Goal: Task Accomplishment & Management: Manage account settings

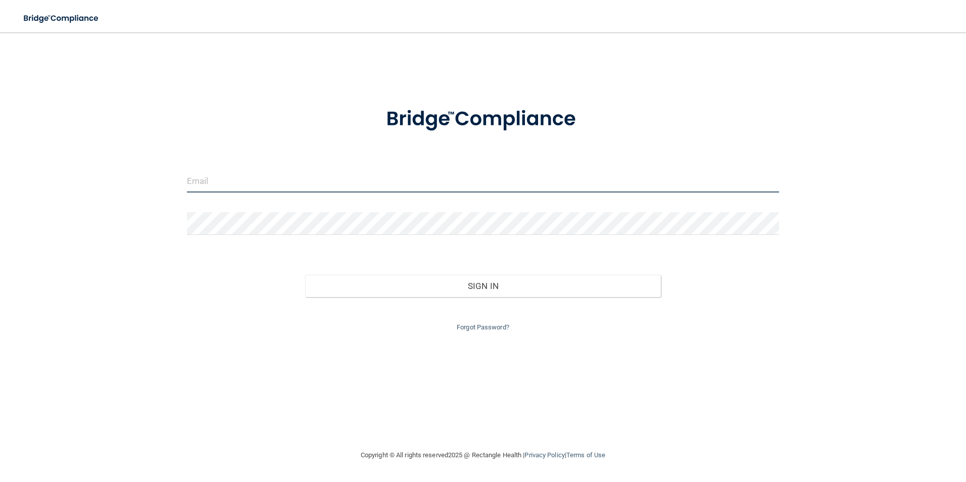
click at [226, 182] on input "email" at bounding box center [483, 181] width 592 height 23
type input "[EMAIL_ADDRESS][DOMAIN_NAME]"
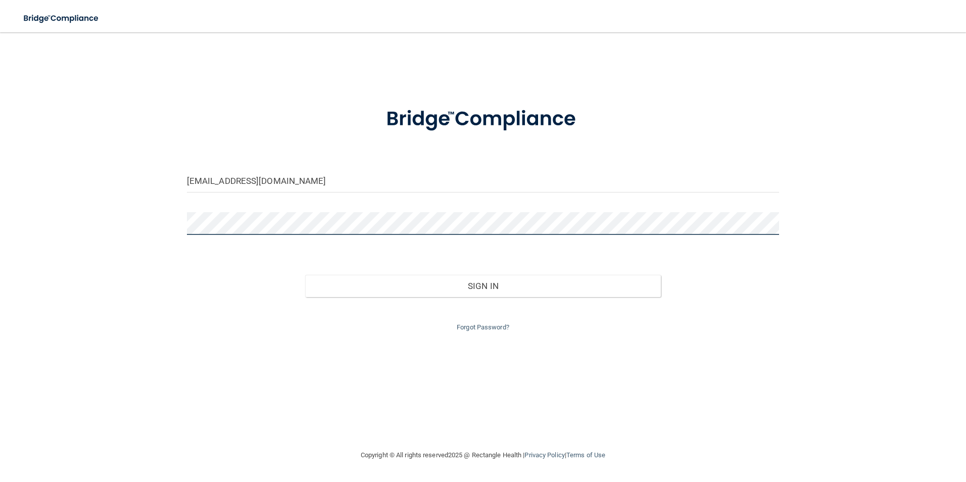
click at [305, 275] on button "Sign In" at bounding box center [483, 286] width 356 height 22
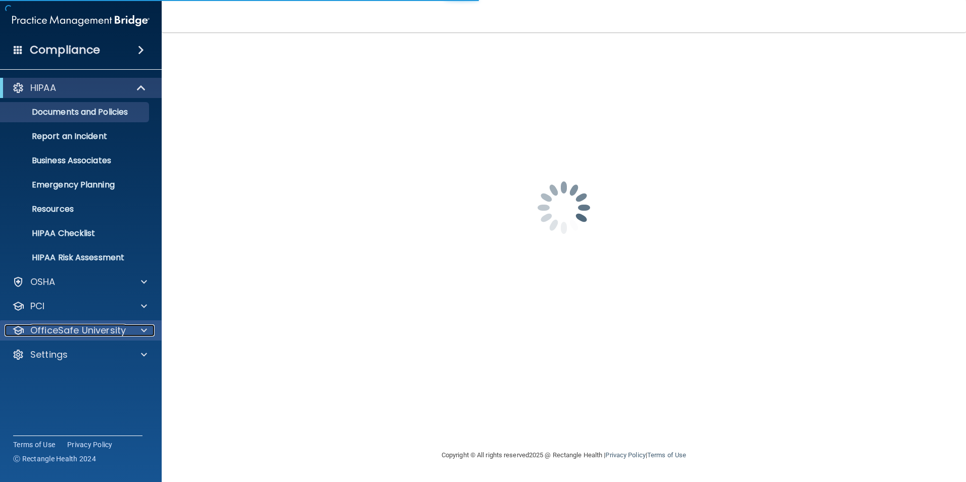
click at [110, 330] on p "OfficeSafe University" at bounding box center [77, 330] width 95 height 12
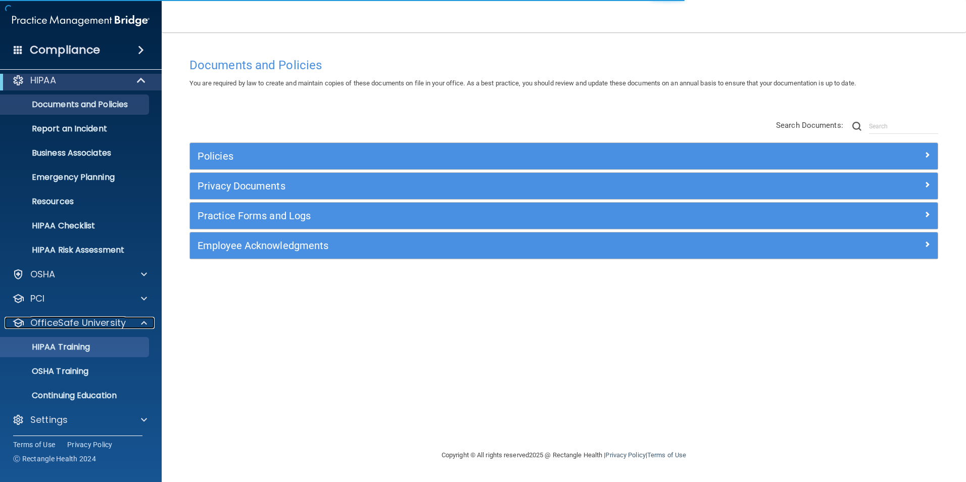
scroll to position [10, 0]
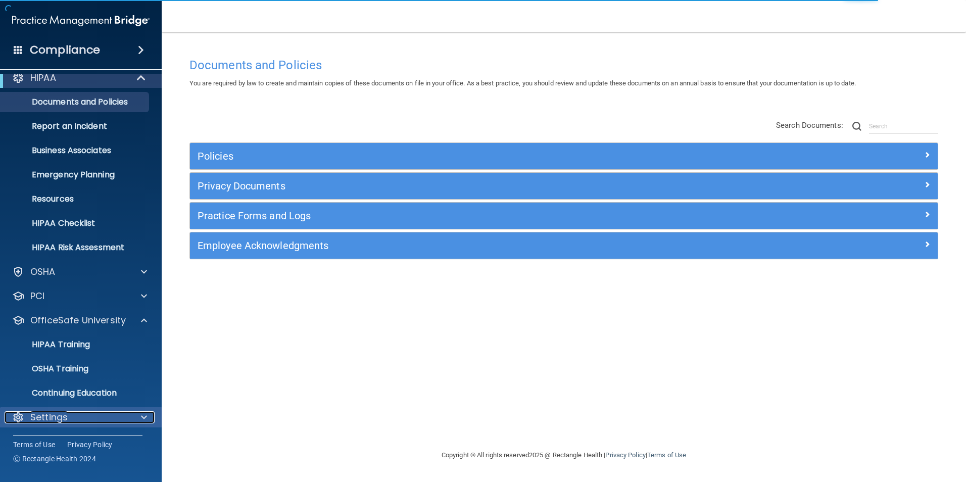
click at [48, 420] on p "Settings" at bounding box center [48, 417] width 37 height 12
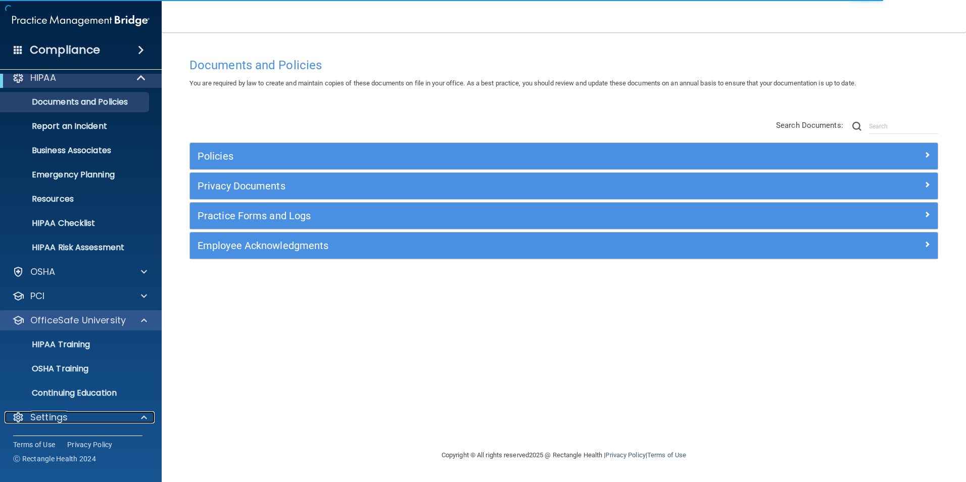
scroll to position [107, 0]
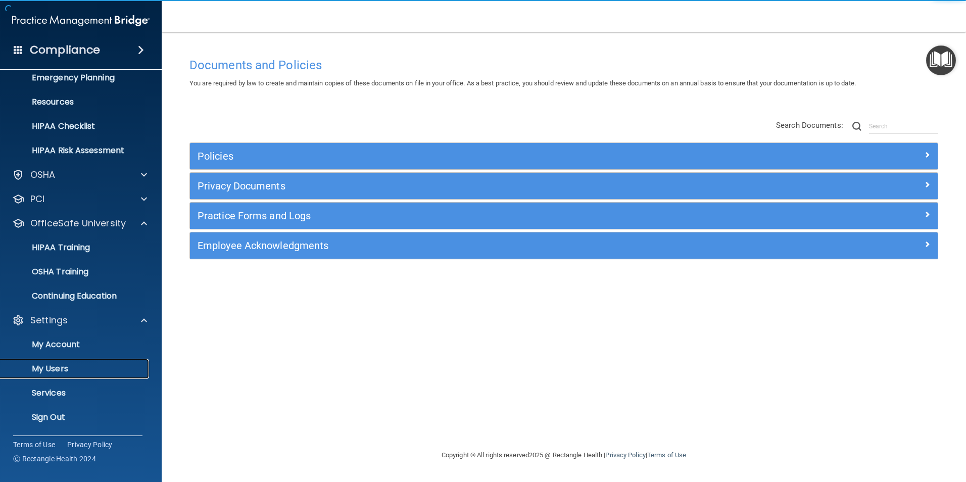
click at [50, 366] on p "My Users" at bounding box center [76, 369] width 138 height 10
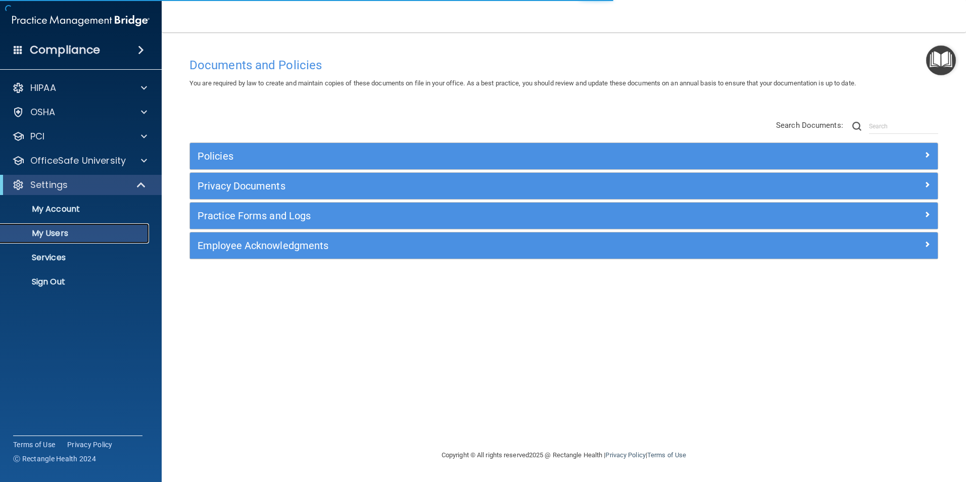
select select "20"
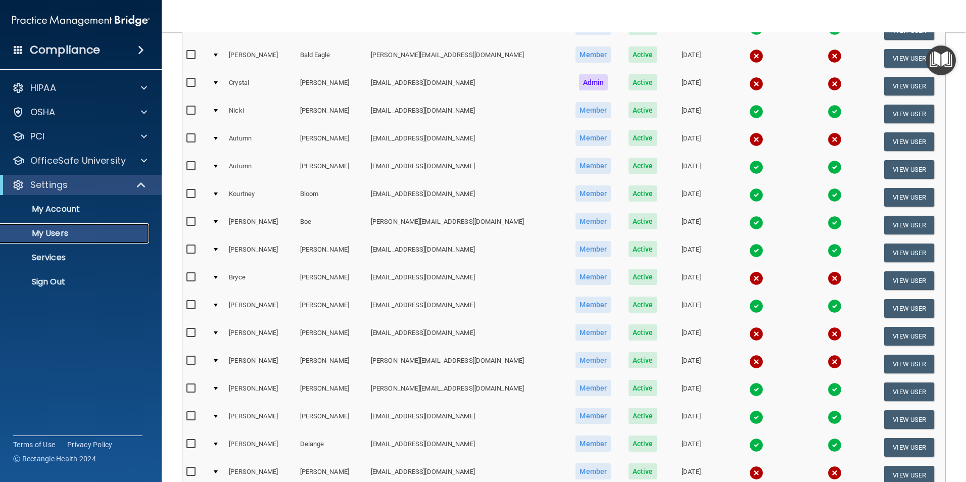
scroll to position [303, 0]
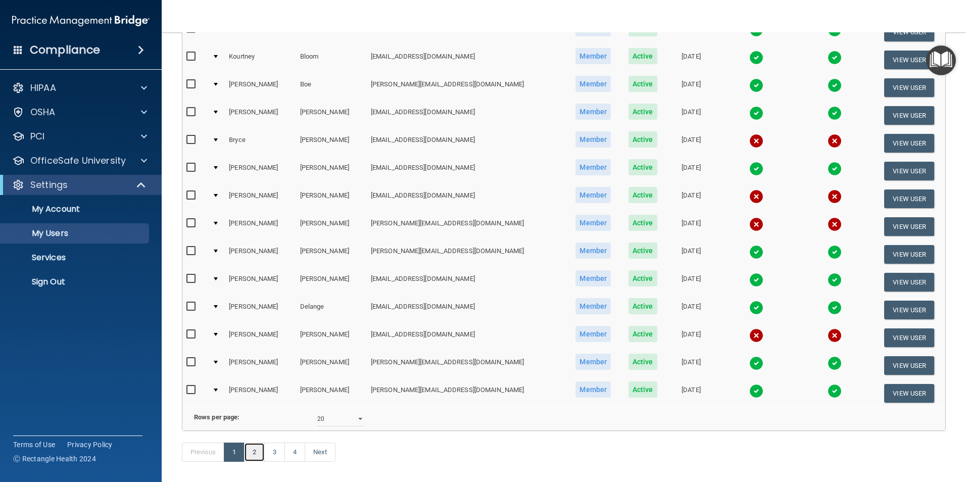
click at [258, 462] on link "2" at bounding box center [254, 451] width 21 height 19
select select "20"
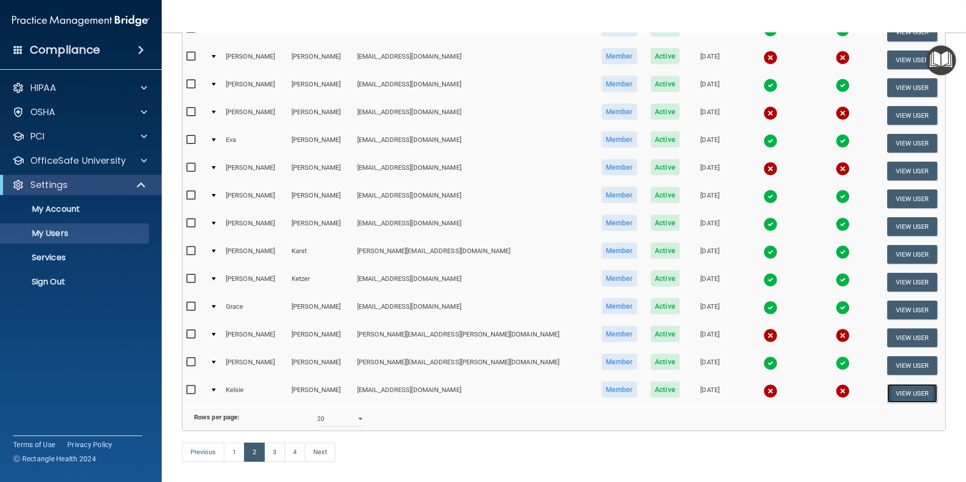
click at [901, 389] on button "View User" at bounding box center [912, 393] width 50 height 19
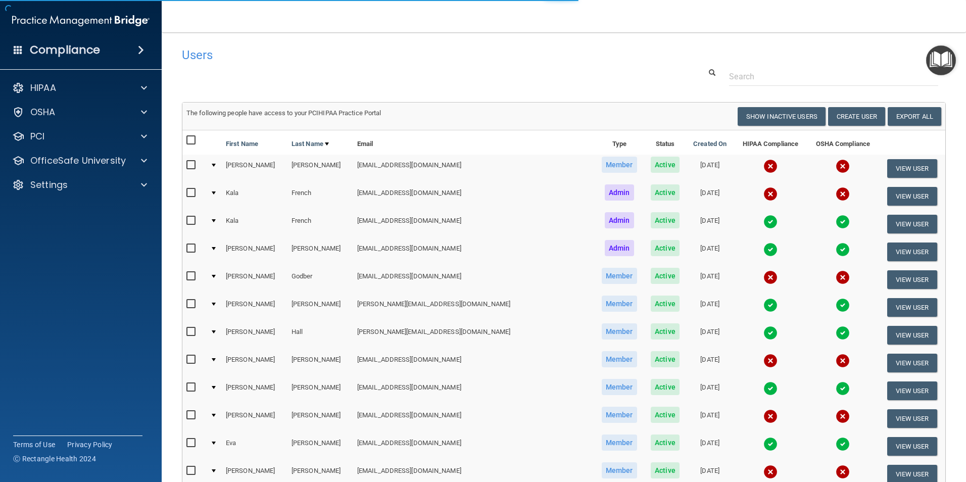
select select "practice_member"
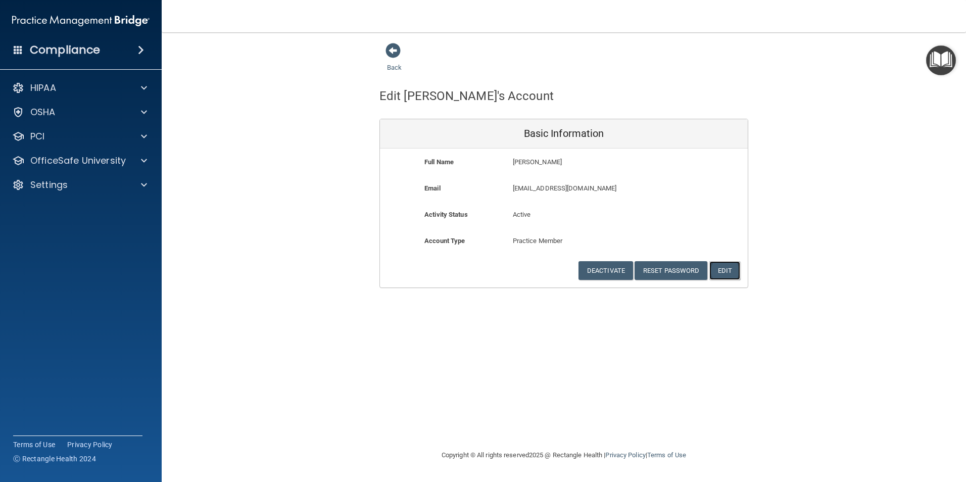
click at [721, 268] on button "Edit" at bounding box center [724, 270] width 31 height 19
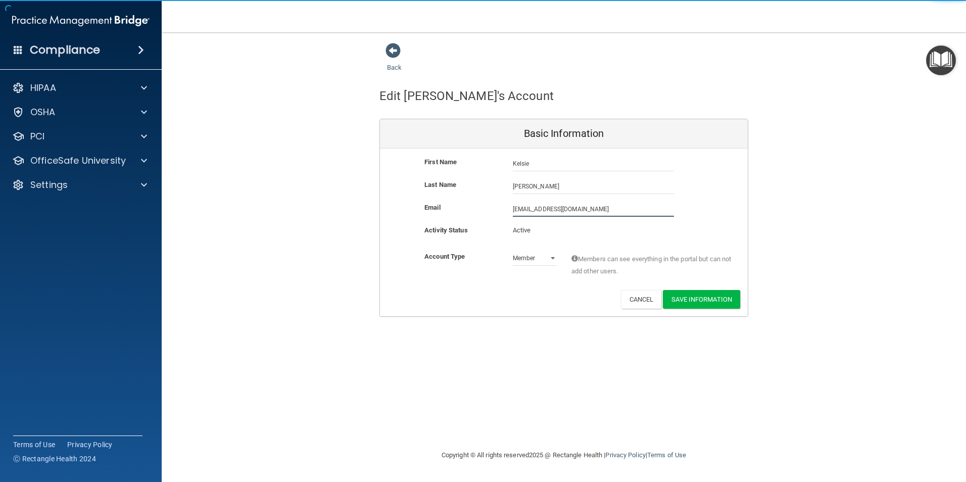
drag, startPoint x: 607, startPoint y: 210, endPoint x: 425, endPoint y: 194, distance: 183.0
click at [425, 194] on div "First Name [PERSON_NAME] [PERSON_NAME] Last Name [PERSON_NAME] Email [EMAIL_ADD…" at bounding box center [564, 232] width 368 height 168
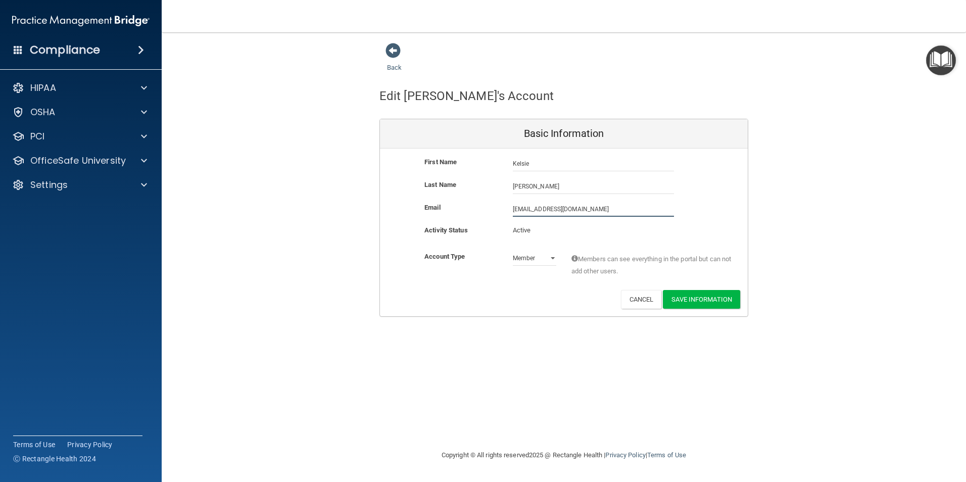
type input "[EMAIL_ADDRESS][DOMAIN_NAME]"
click at [715, 302] on button "Save Information" at bounding box center [701, 301] width 77 height 19
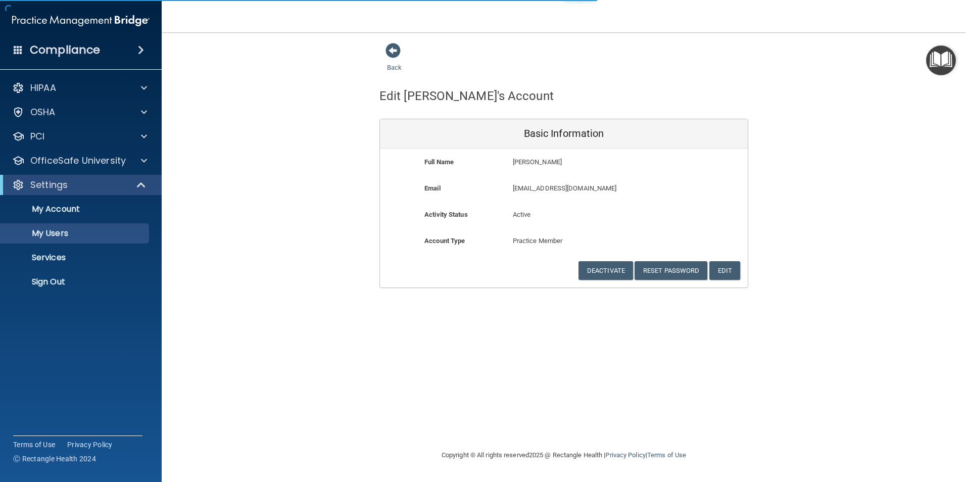
select select "20"
